Goal: Information Seeking & Learning: Understand process/instructions

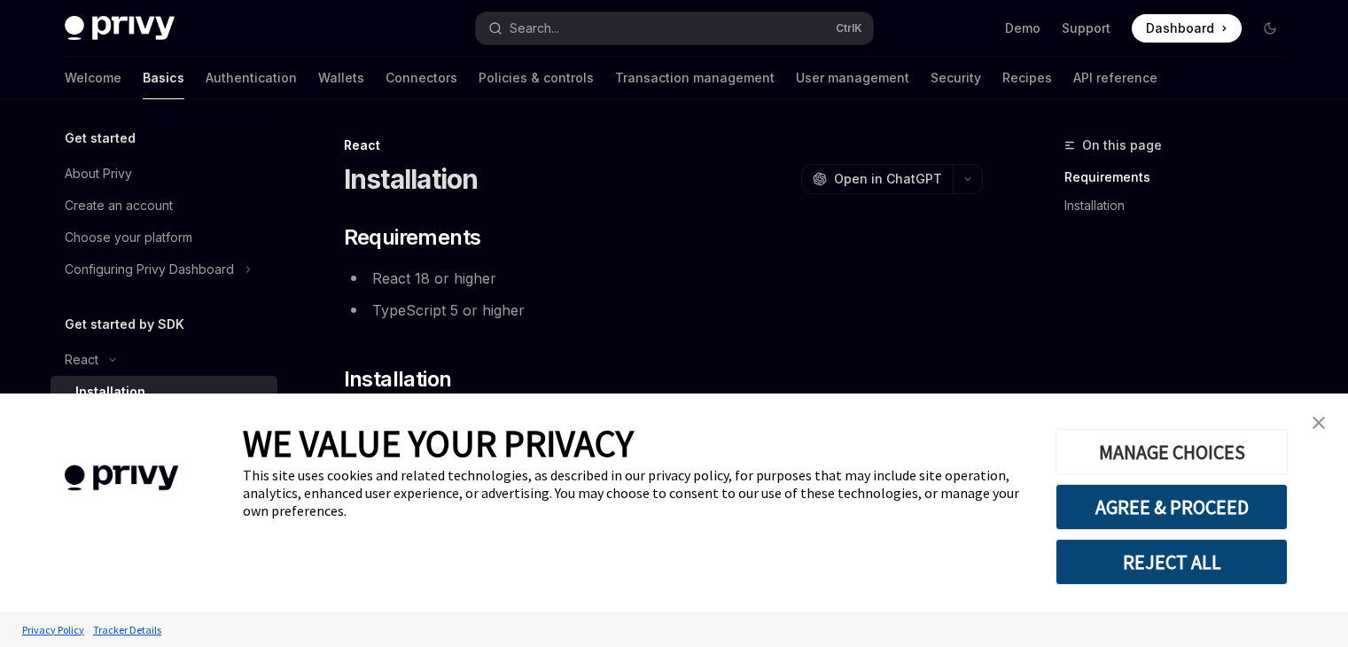
scroll to position [130, 0]
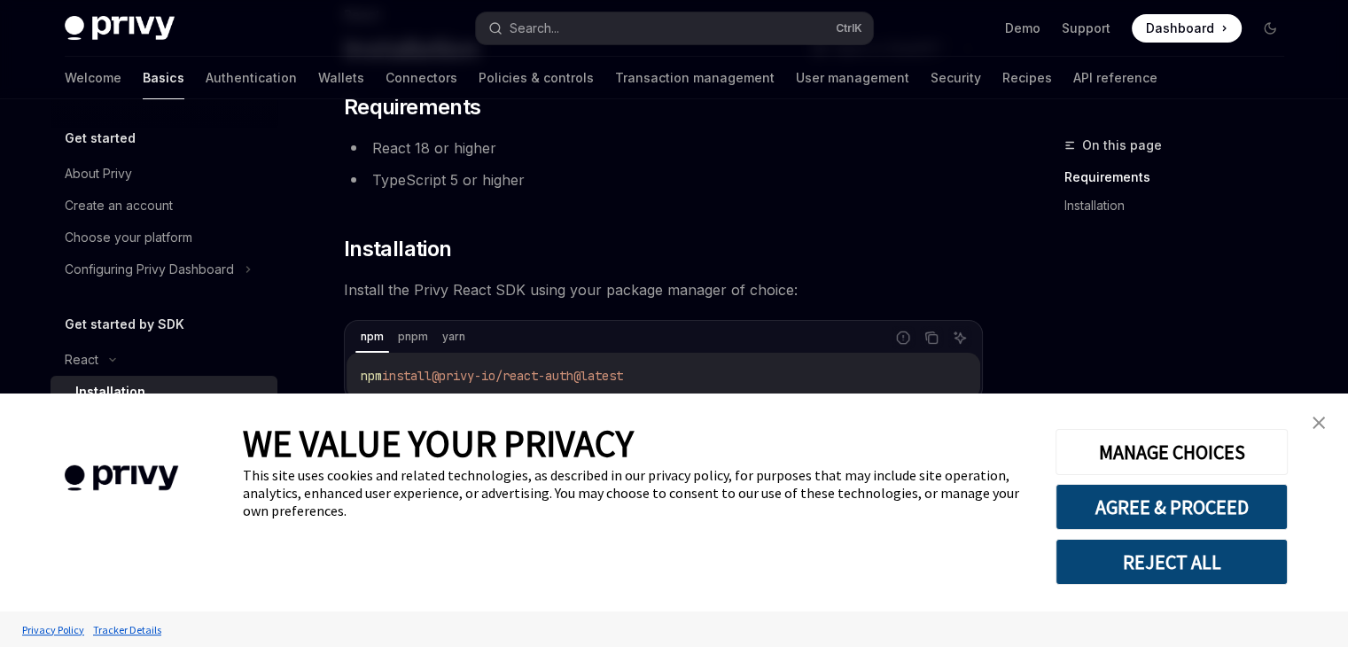
click at [1191, 560] on button "REJECT ALL" at bounding box center [1171, 562] width 232 height 46
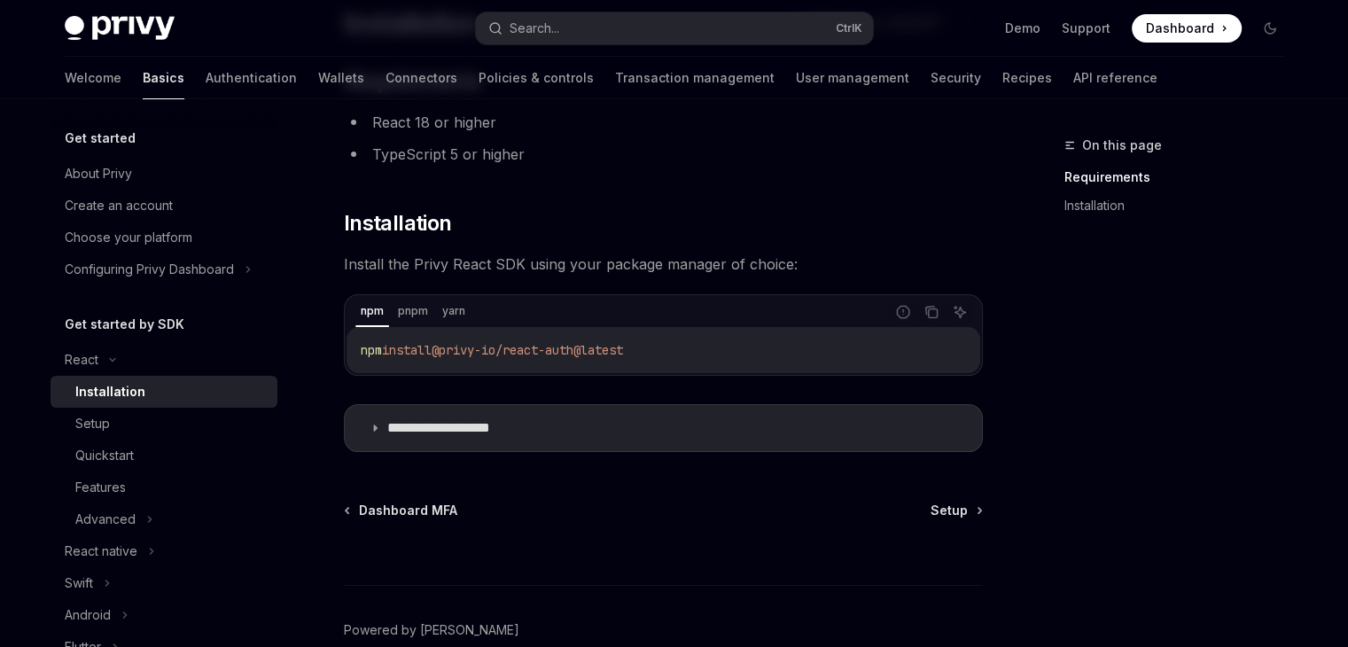
scroll to position [155, 0]
click at [432, 310] on div "npm pnpm yarn" at bounding box center [619, 313] width 529 height 30
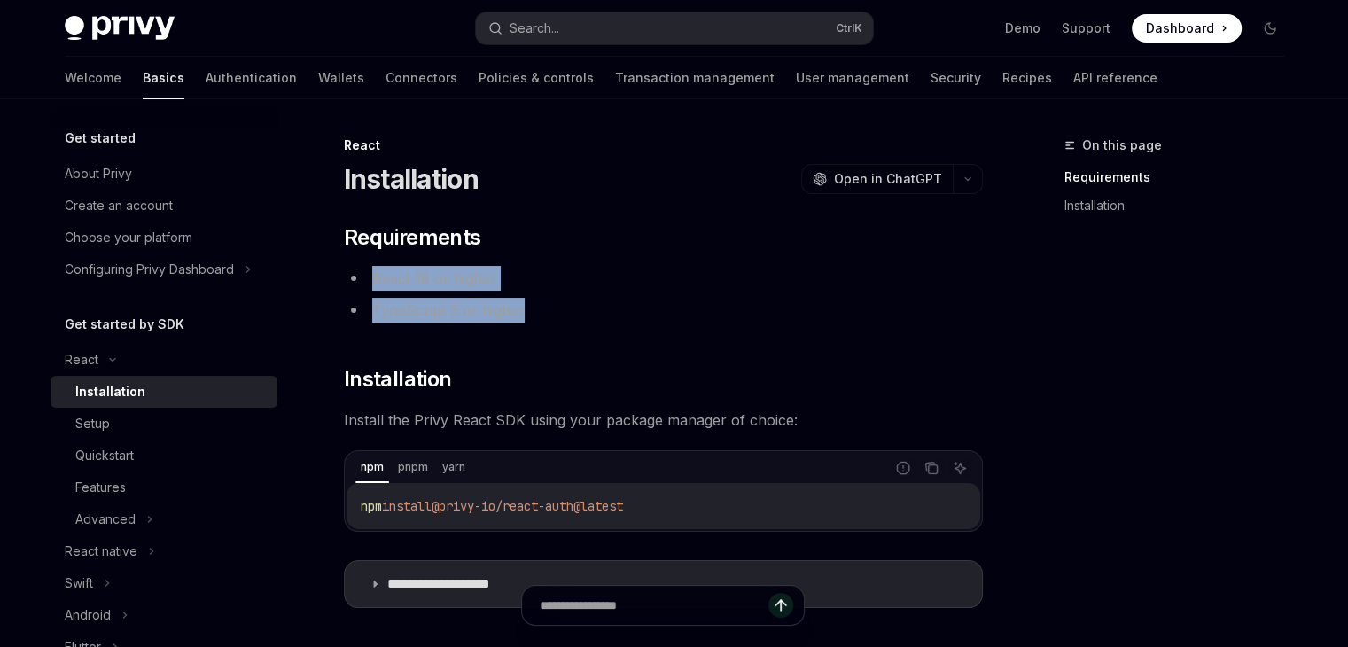
drag, startPoint x: 364, startPoint y: 267, endPoint x: 556, endPoint y: 320, distance: 199.5
click at [556, 320] on ul "React 18 or higher TypeScript 5 or higher" at bounding box center [663, 294] width 639 height 57
copy ul "React 18 or higher TypeScript 5 or higher"
click at [159, 422] on div "Setup" at bounding box center [170, 423] width 191 height 21
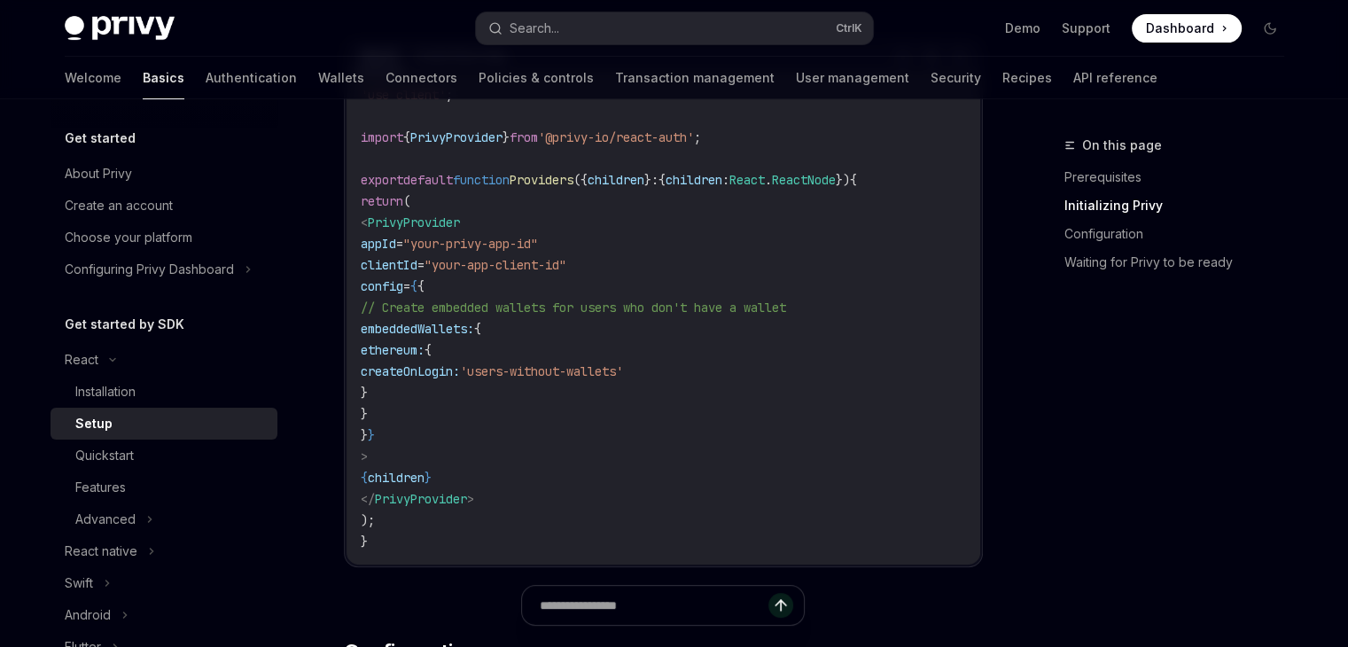
scroll to position [687, 0]
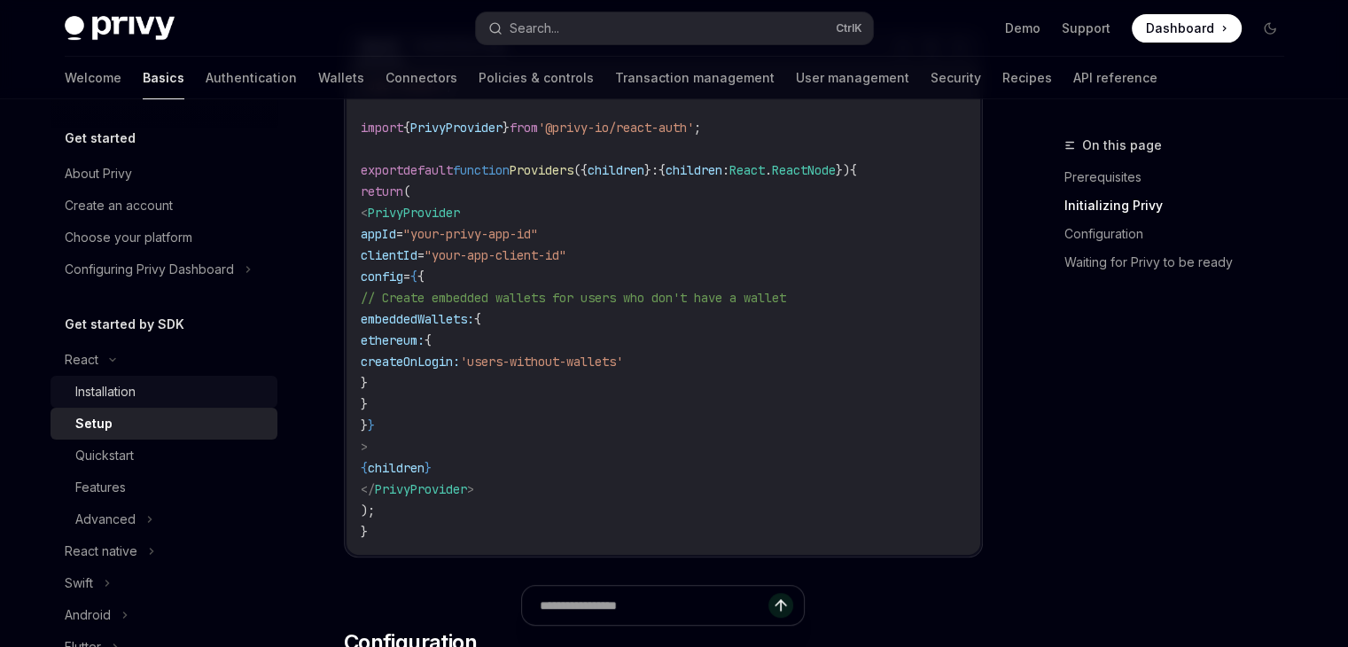
click at [115, 386] on div "Installation" at bounding box center [105, 391] width 60 height 21
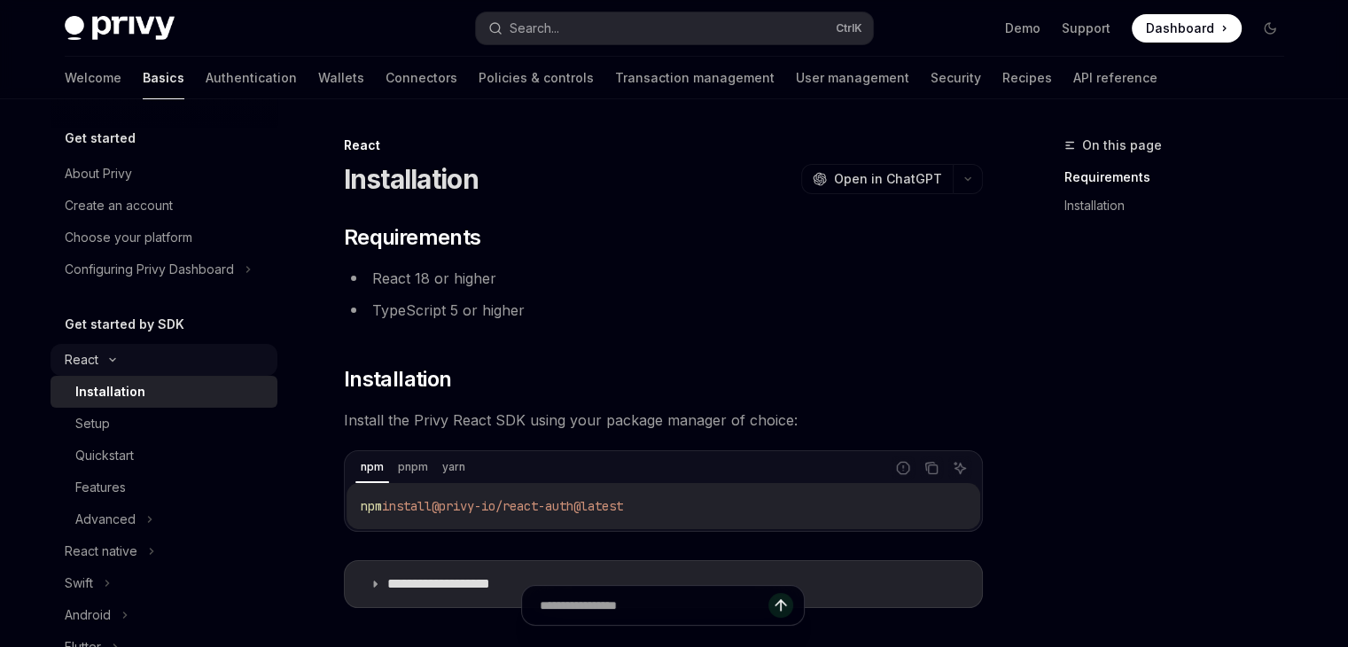
click at [89, 359] on div "React" at bounding box center [82, 359] width 34 height 21
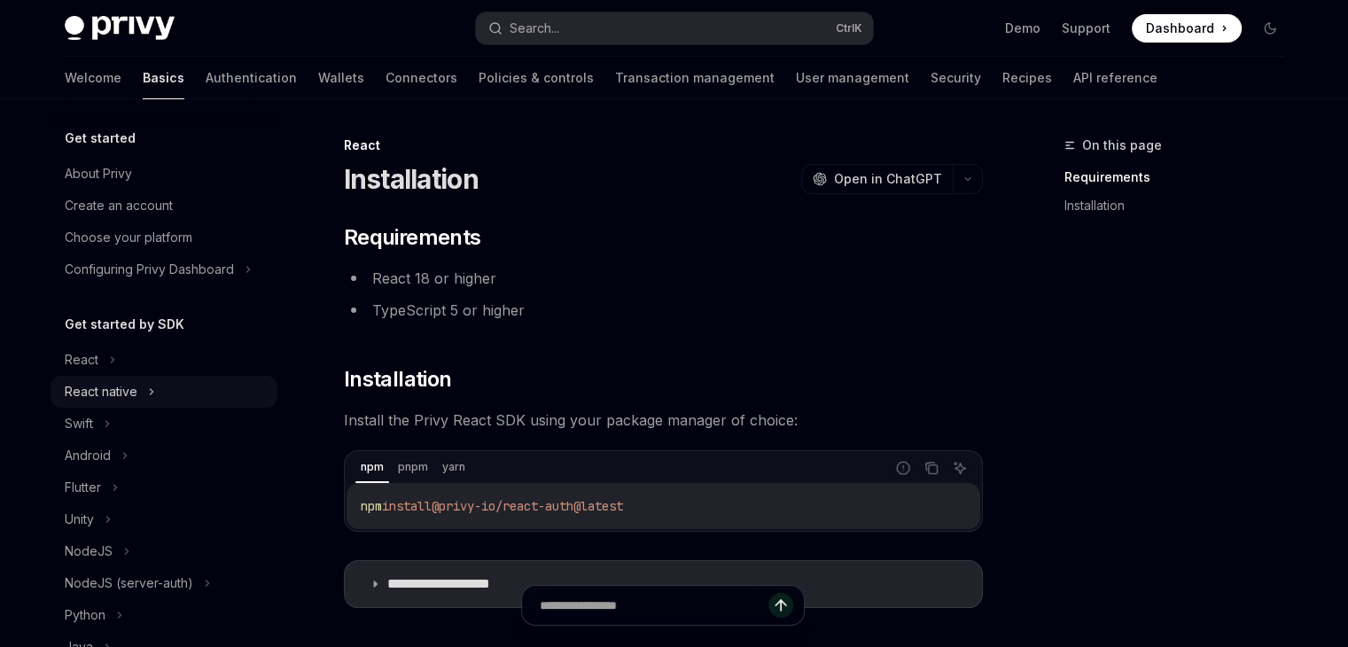
click at [105, 401] on div "React native" at bounding box center [101, 391] width 73 height 21
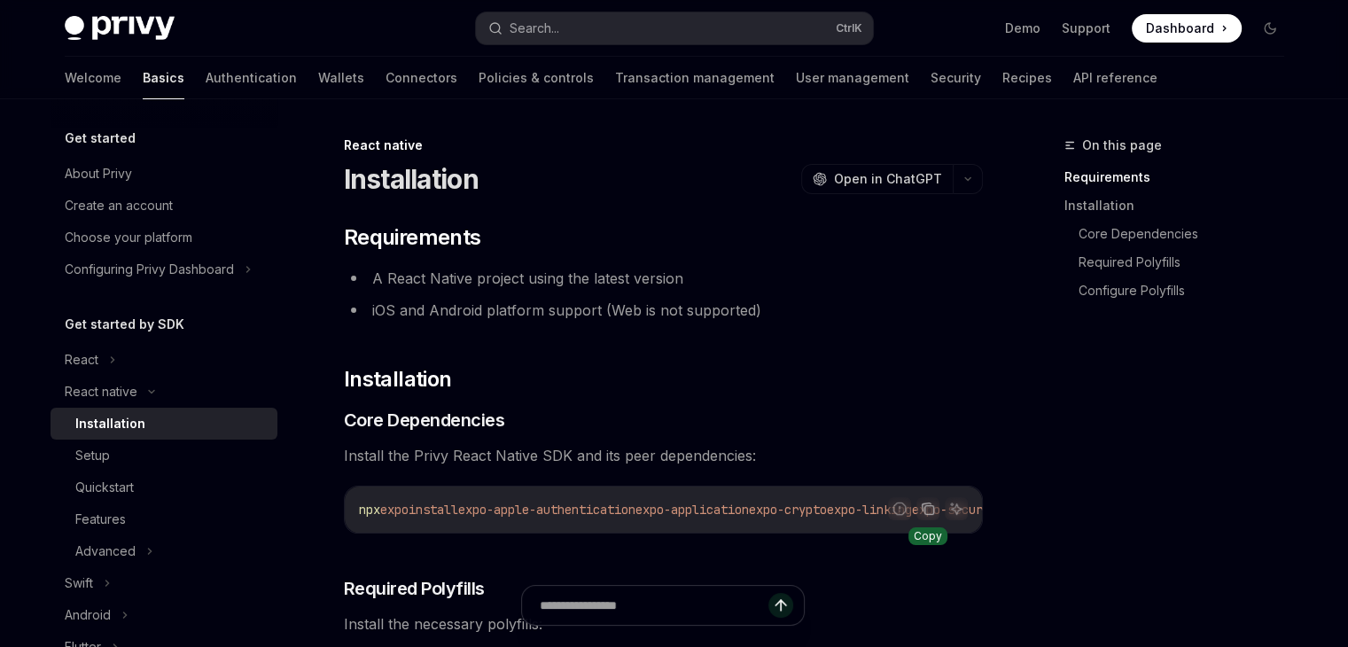
click at [924, 510] on icon "Copy the contents from the code block" at bounding box center [928, 510] width 9 height 9
click at [152, 362] on div "React" at bounding box center [164, 360] width 227 height 32
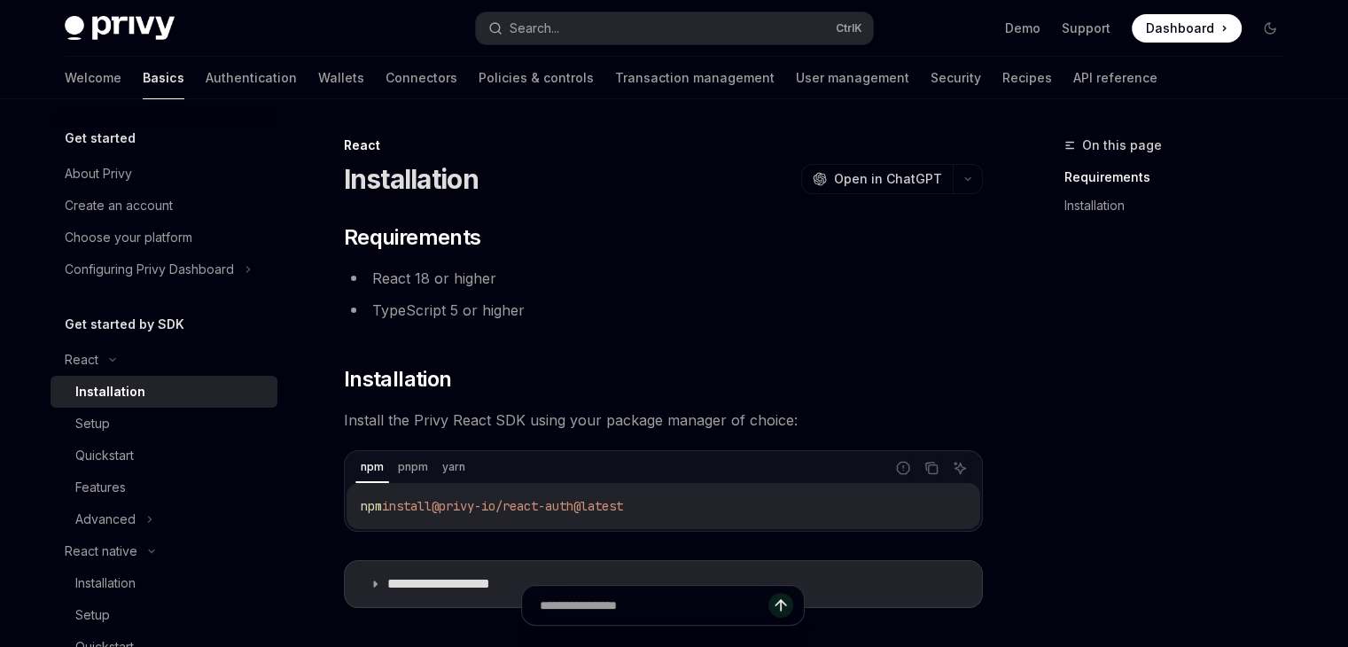
scroll to position [119, 0]
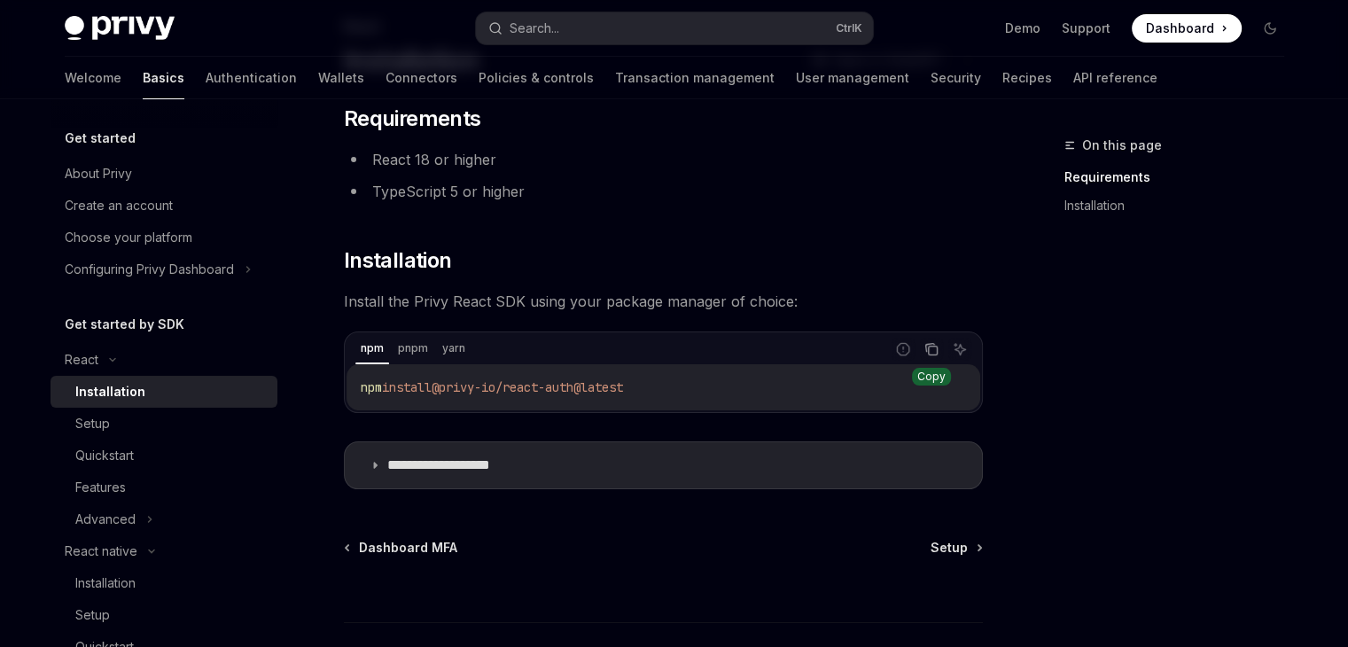
click at [936, 345] on icon "Copy the contents from the code block" at bounding box center [931, 349] width 14 height 14
click at [513, 463] on p "**********" at bounding box center [460, 465] width 146 height 18
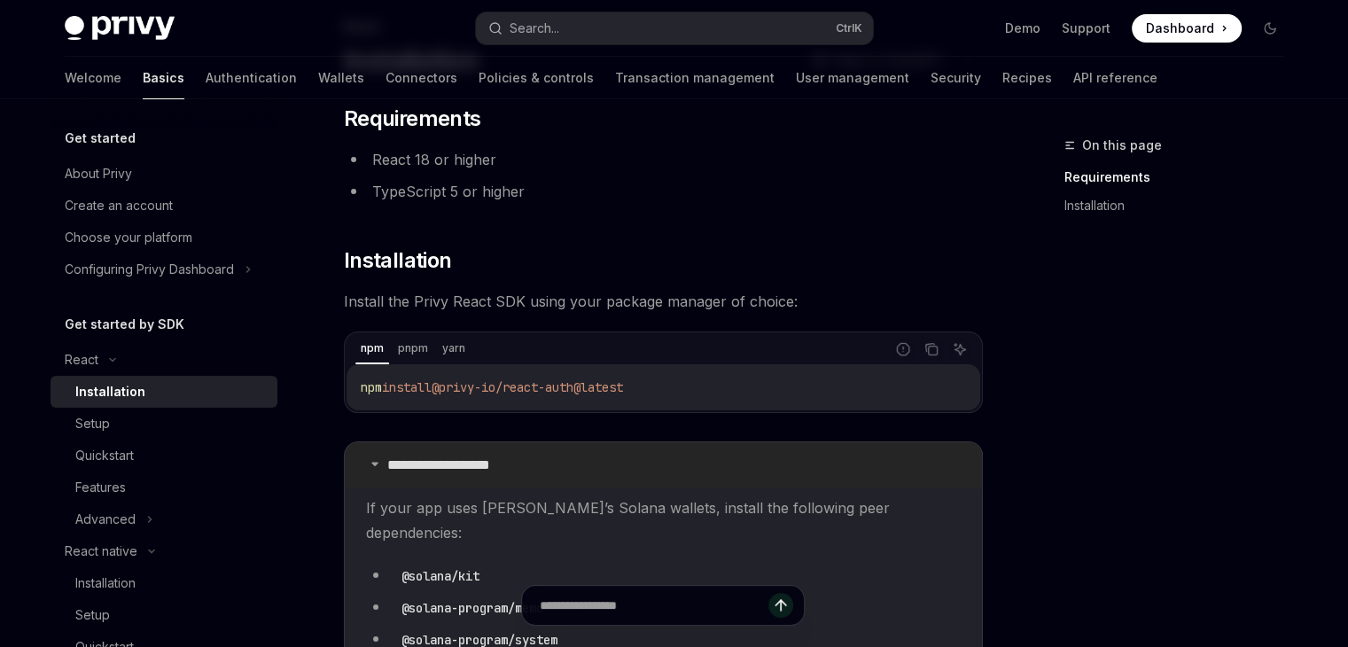
click at [513, 463] on p "**********" at bounding box center [460, 465] width 146 height 18
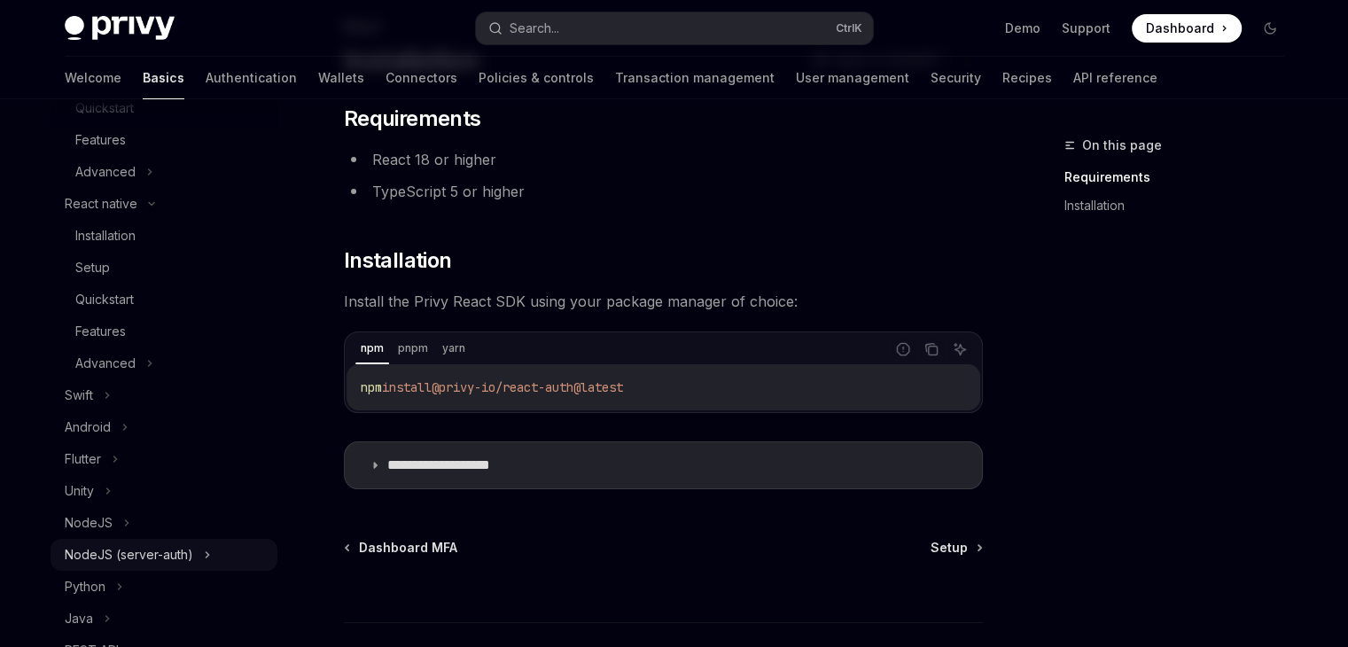
scroll to position [528, 0]
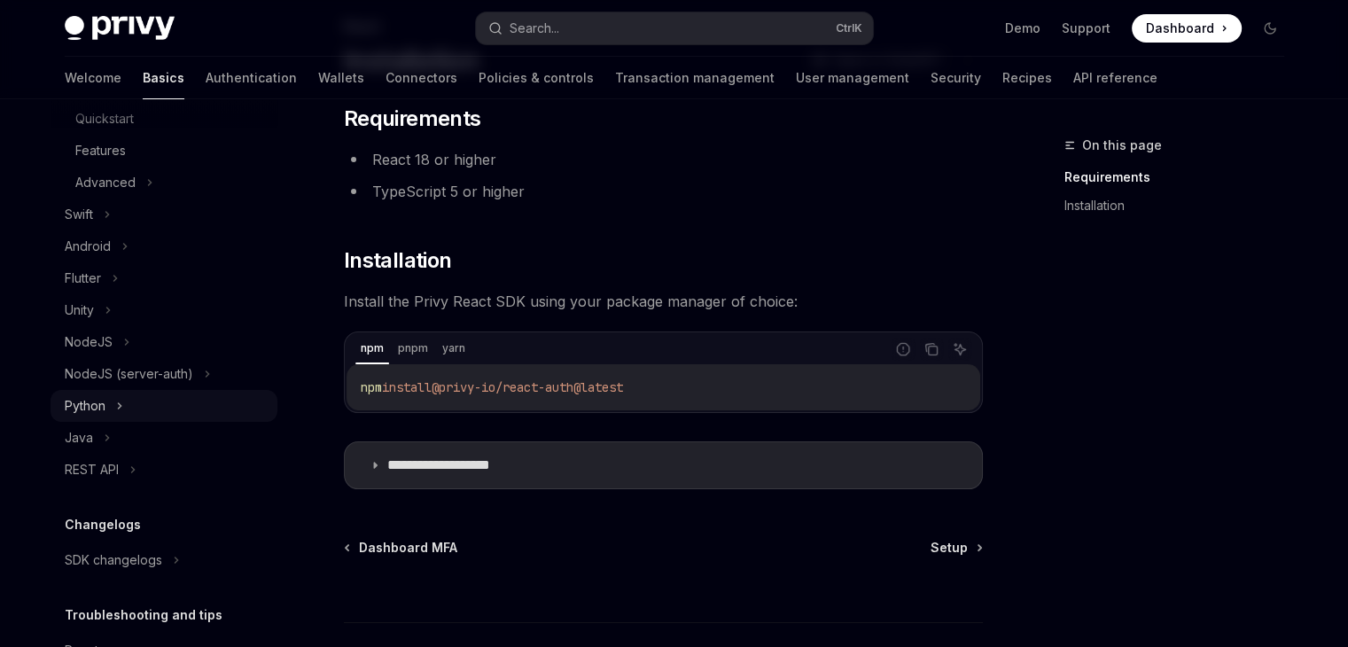
click at [125, 412] on div "Python" at bounding box center [164, 406] width 227 height 32
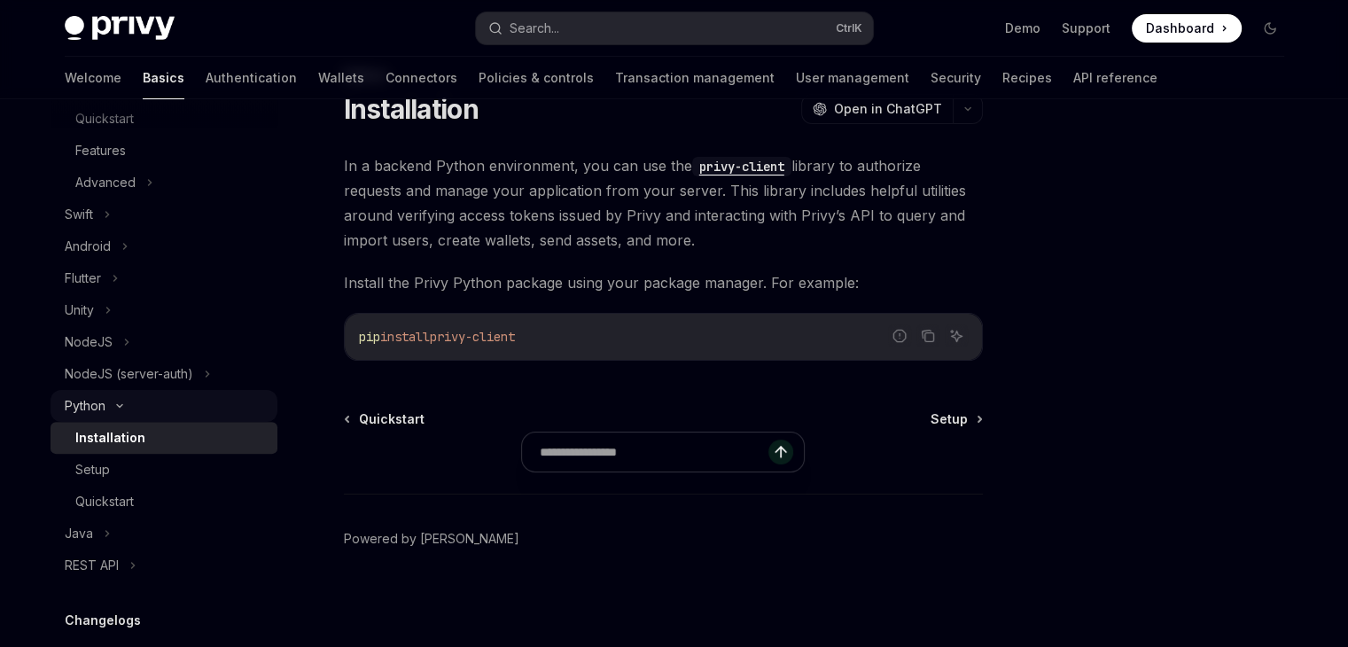
type textarea "*"
click at [928, 336] on icon "Copy the contents from the code block" at bounding box center [928, 337] width 14 height 14
click at [744, 398] on div "Python Installation OpenAI Open in ChatGPT OpenAI Open in ChatGPT In a backend …" at bounding box center [497, 357] width 978 height 582
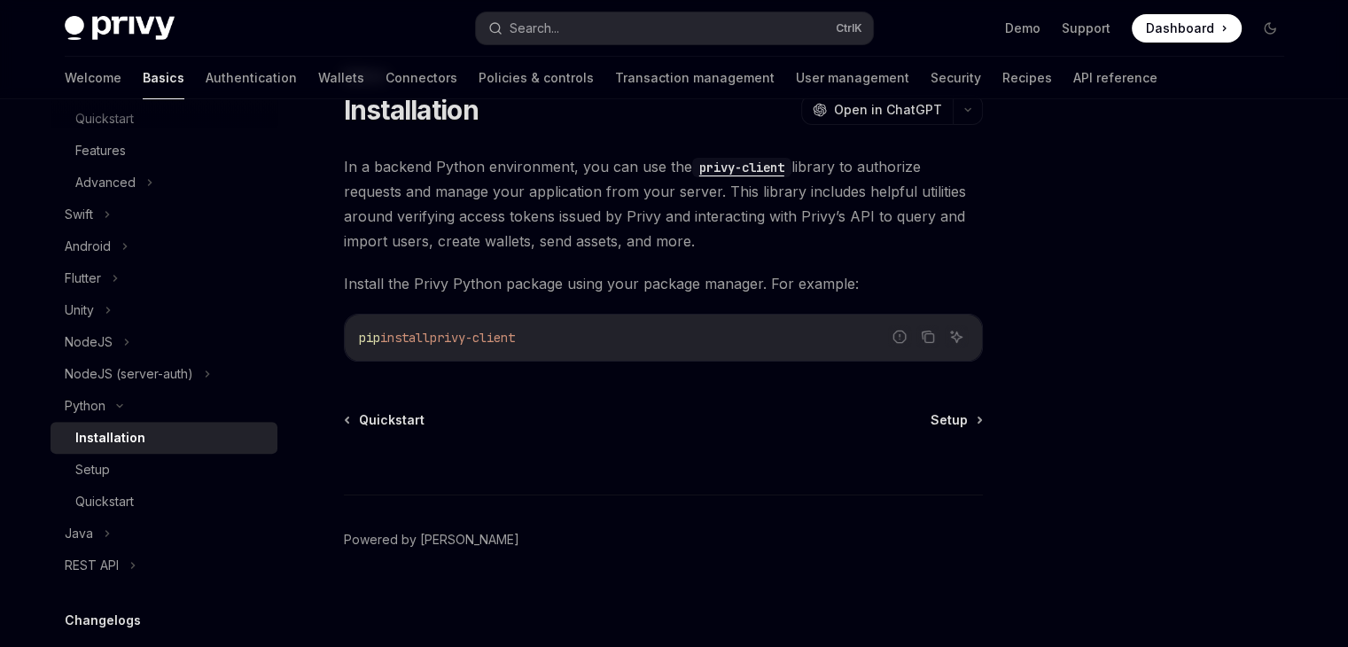
click at [744, 398] on div "Python Installation OpenAI Open in ChatGPT OpenAI Open in ChatGPT In a backend …" at bounding box center [497, 357] width 978 height 582
click at [1206, 24] on span "Dashboard" at bounding box center [1180, 28] width 68 height 18
